Goal: Task Accomplishment & Management: Manage account settings

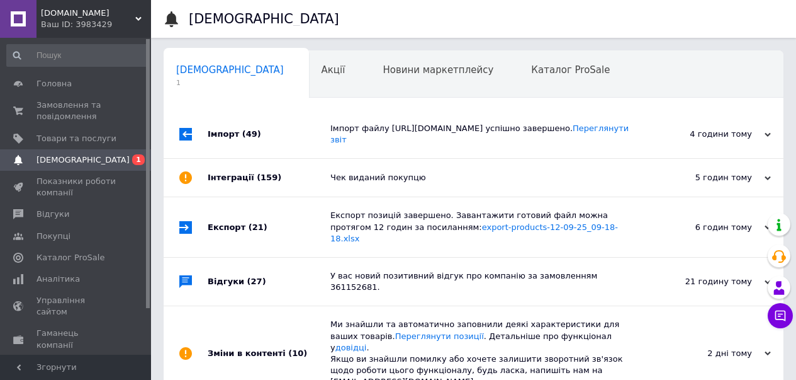
click at [57, 104] on span "Замовлення та повідомлення" at bounding box center [77, 110] width 80 height 23
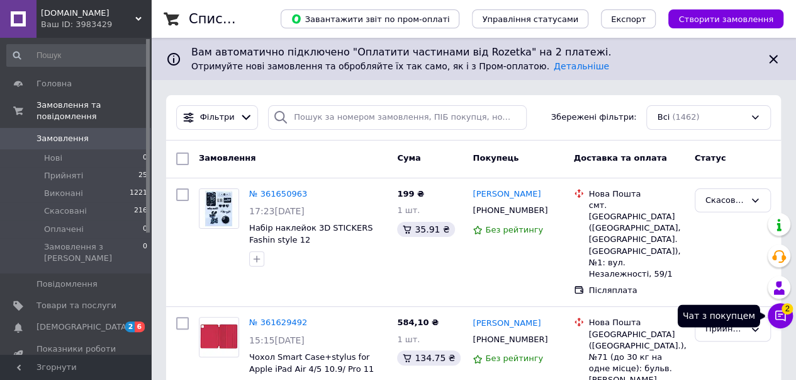
click at [776, 319] on icon at bounding box center [781, 315] width 11 height 11
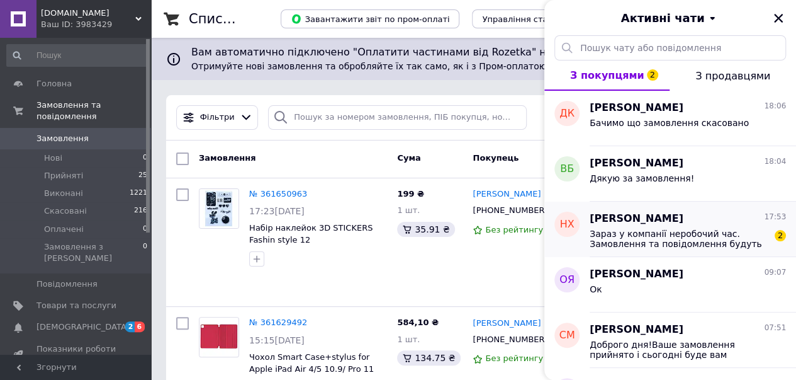
click at [691, 231] on span "Зараз у компанії неробочий час. Замовлення та повідомлення будуть оброблені з 0…" at bounding box center [679, 239] width 179 height 20
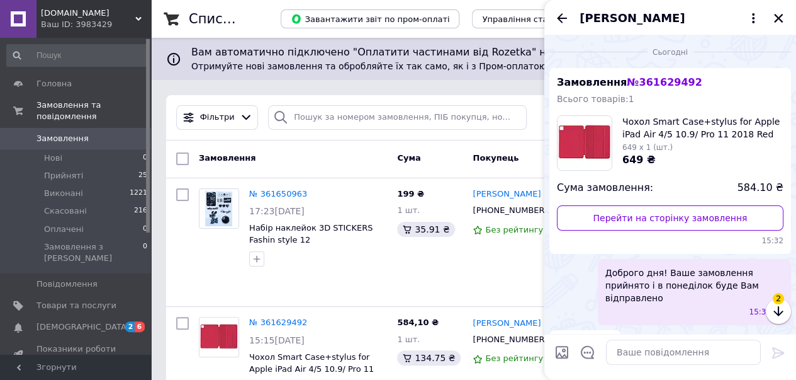
scroll to position [157, 0]
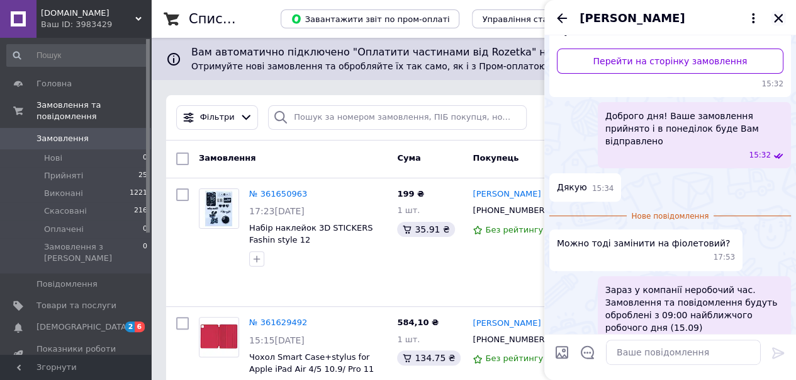
click at [784, 17] on icon "Закрити" at bounding box center [778, 18] width 11 height 11
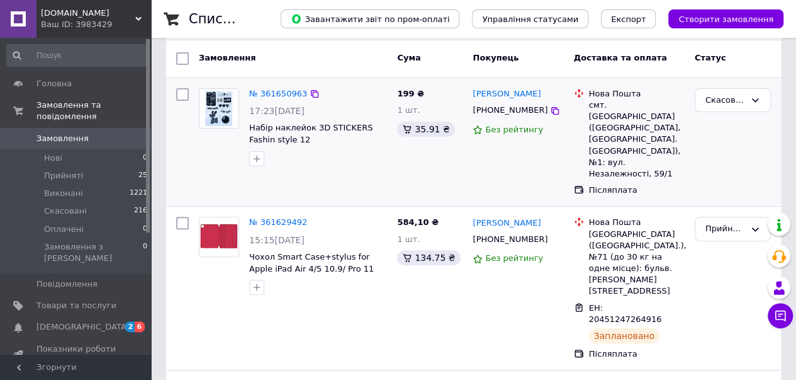
scroll to position [126, 0]
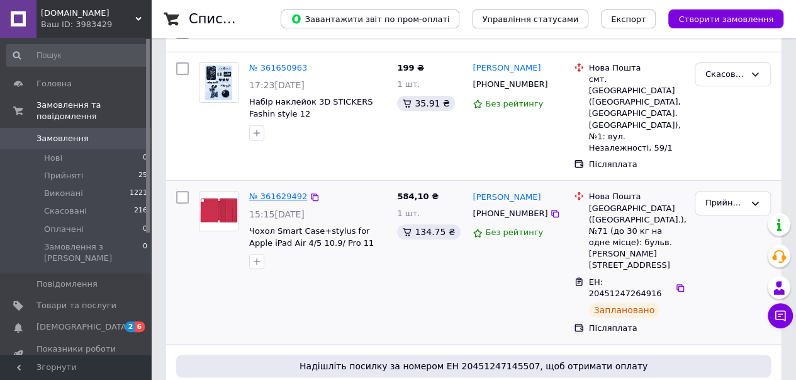
click at [268, 191] on link "№ 361629492" at bounding box center [278, 195] width 58 height 9
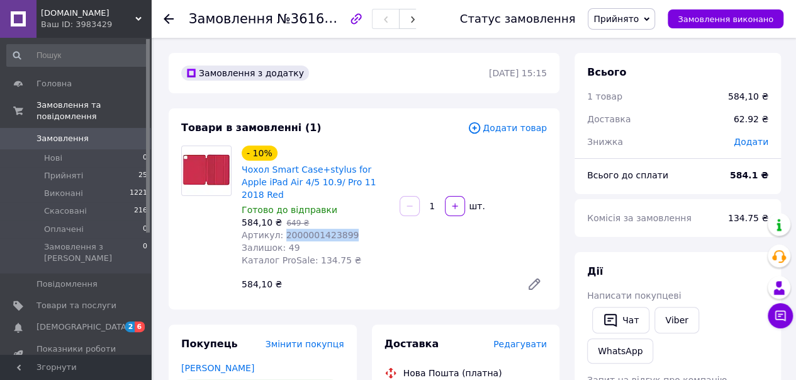
drag, startPoint x: 280, startPoint y: 227, endPoint x: 354, endPoint y: 225, distance: 74.3
click at [354, 229] on div "Артикул: 2000001423899" at bounding box center [316, 235] width 148 height 13
click at [373, 241] on div "Залишок: 49" at bounding box center [316, 247] width 148 height 13
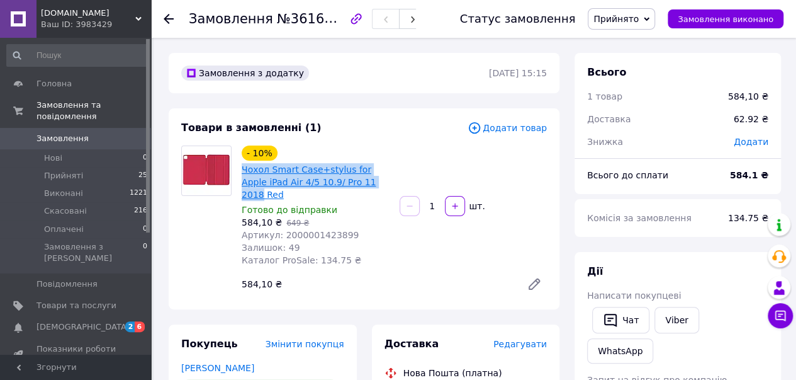
drag, startPoint x: 237, startPoint y: 167, endPoint x: 356, endPoint y: 184, distance: 120.9
click at [356, 184] on div "- 10% Чохол Smart Case+stylus for Apple iPad Air 4/5 10.9/ Pro 11 2018 Red Гото…" at bounding box center [316, 206] width 158 height 126
copy link "Чохол Smart Case+stylus for Apple iPad Air 4/5 10.9/ Pro 11 2018"
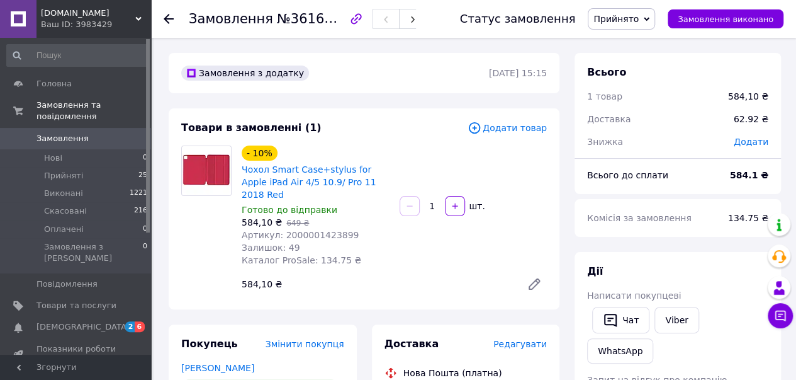
click at [65, 6] on div "[DOMAIN_NAME] Ваш ID: 3983429" at bounding box center [94, 19] width 115 height 38
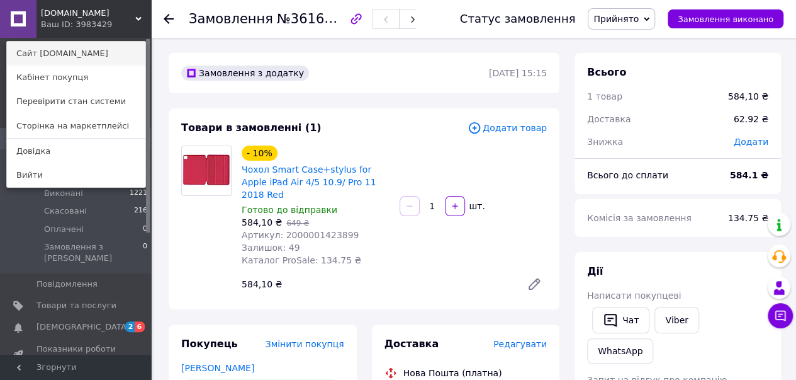
click at [43, 51] on link "Сайт [DOMAIN_NAME]" at bounding box center [76, 54] width 138 height 24
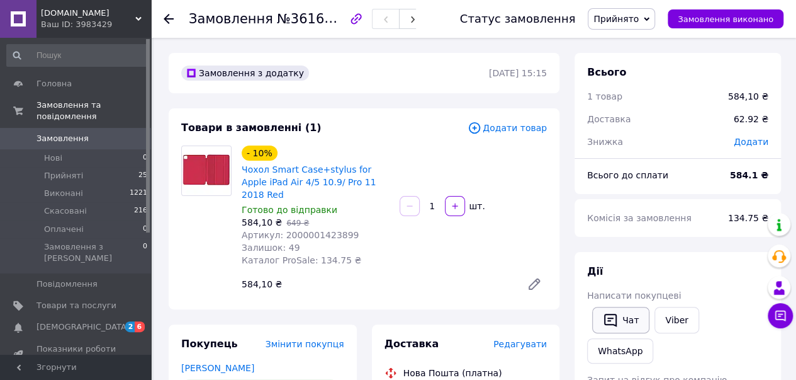
click at [624, 317] on button "Чат" at bounding box center [620, 320] width 57 height 26
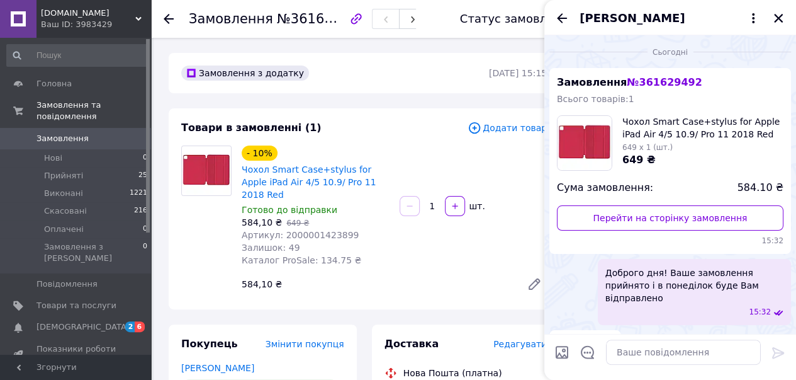
scroll to position [133, 0]
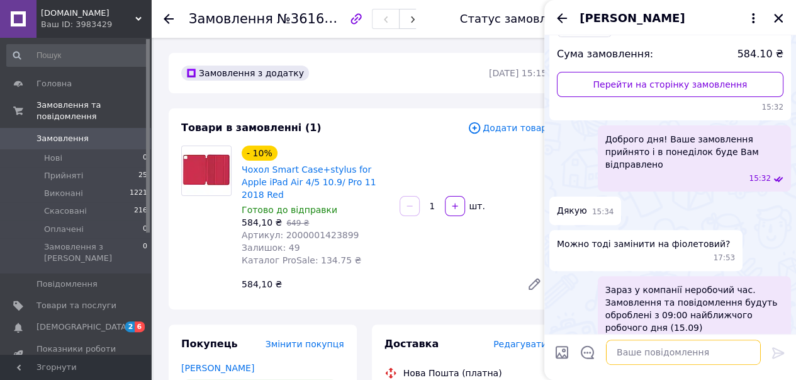
click at [635, 353] on textarea at bounding box center [683, 351] width 155 height 25
paste textarea "[URL][DOMAIN_NAME]"
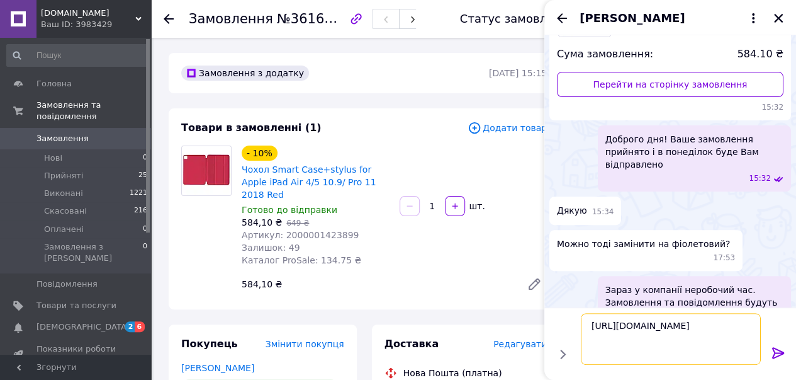
type textarea "[URL][DOMAIN_NAME]"
click at [781, 353] on icon at bounding box center [778, 352] width 12 height 11
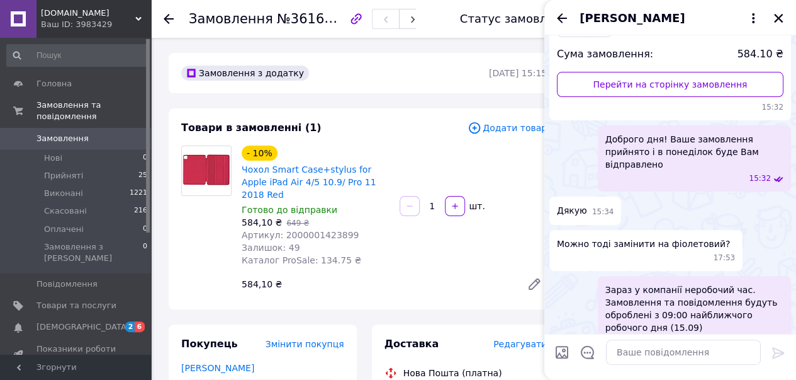
scroll to position [349, 0]
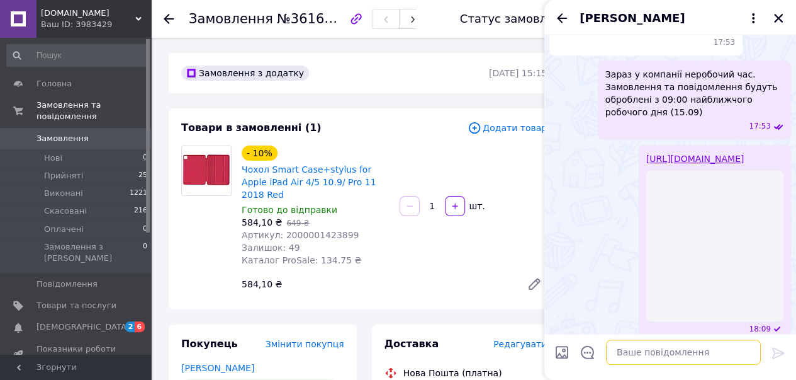
click at [631, 357] on textarea at bounding box center [683, 351] width 155 height 25
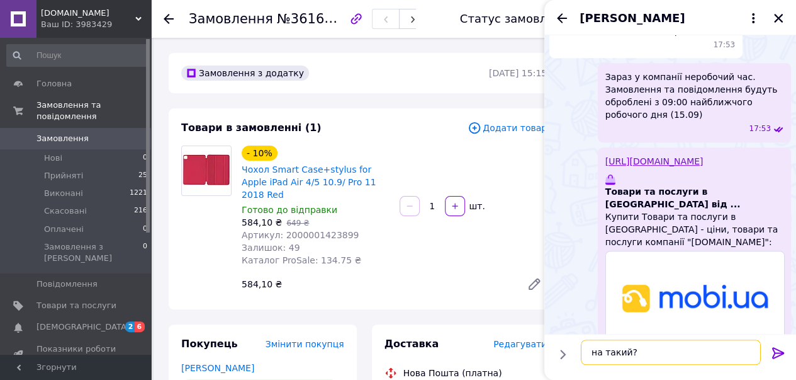
type textarea "на такий?"
click at [776, 355] on icon at bounding box center [778, 352] width 15 height 15
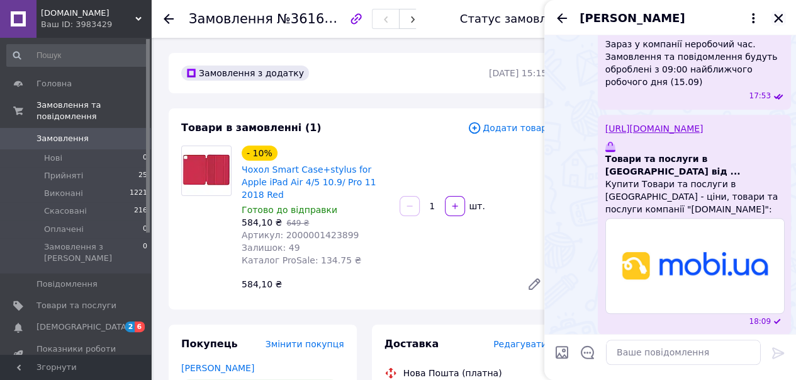
click at [778, 21] on icon "Закрити" at bounding box center [778, 18] width 11 height 11
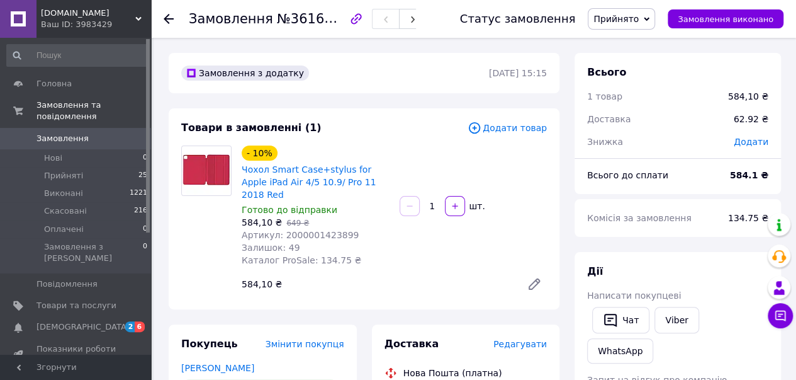
click at [167, 15] on icon at bounding box center [169, 19] width 10 height 10
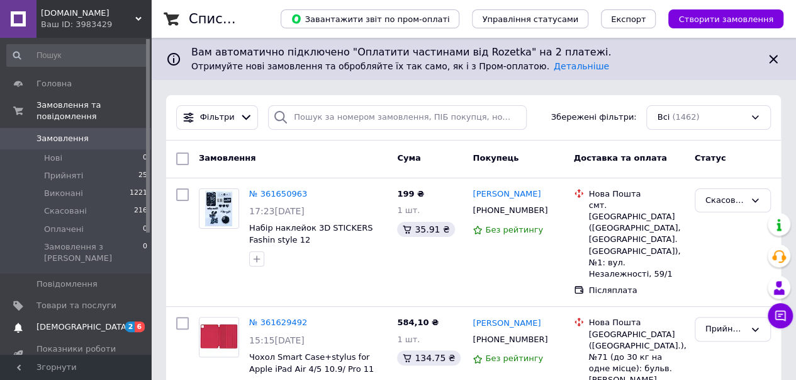
click at [47, 321] on span "[DEMOGRAPHIC_DATA]" at bounding box center [83, 326] width 93 height 11
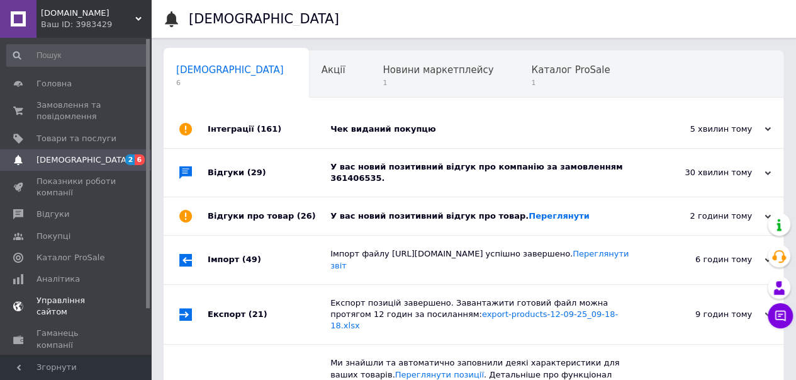
scroll to position [0, 4]
click at [529, 211] on link "Переглянути" at bounding box center [559, 215] width 61 height 9
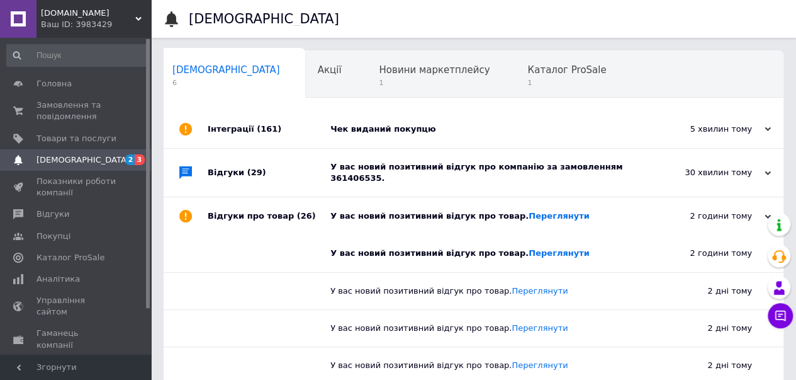
click at [482, 162] on div "У вас новий позитивний відгук про компанію за замовленням 361406535." at bounding box center [488, 172] width 315 height 23
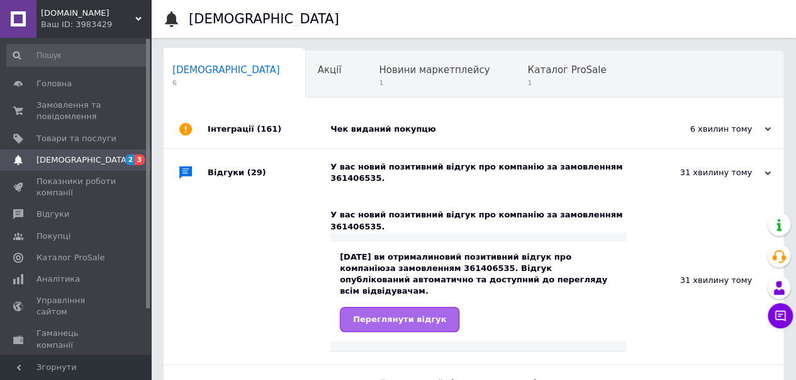
click at [378, 314] on span "Переглянути відгук" at bounding box center [399, 318] width 93 height 9
click at [380, 74] on span "Новини маркетплейсу" at bounding box center [434, 69] width 111 height 11
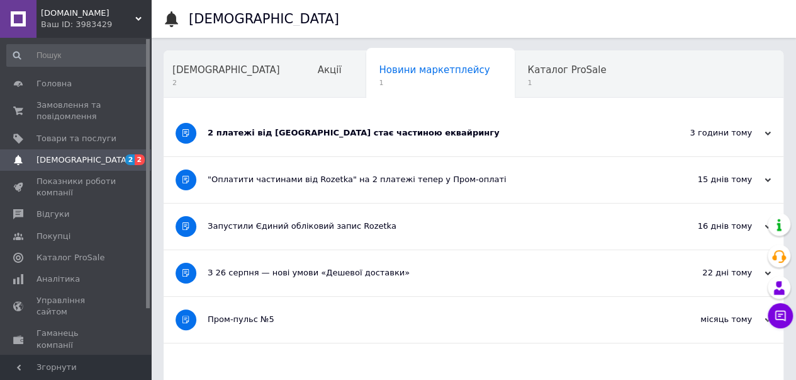
click at [345, 128] on div "2 платежі від [GEOGRAPHIC_DATA] стає частиною еквайрингу" at bounding box center [427, 132] width 438 height 11
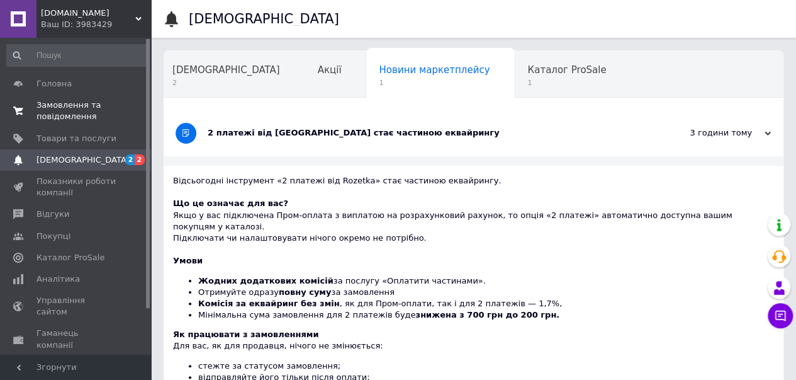
click at [75, 105] on span "Замовлення та повідомлення" at bounding box center [77, 110] width 80 height 23
